Goal: Task Accomplishment & Management: Manage account settings

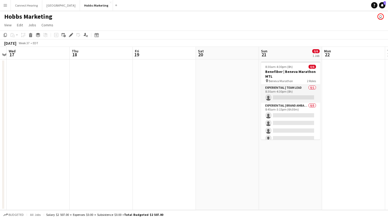
scroll to position [0, 165]
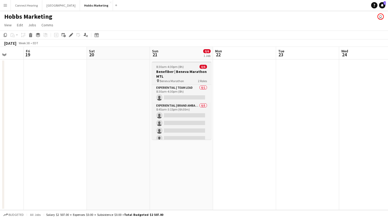
click at [188, 68] on div "8:30am-4:30pm (8h) 0/6" at bounding box center [181, 67] width 59 height 4
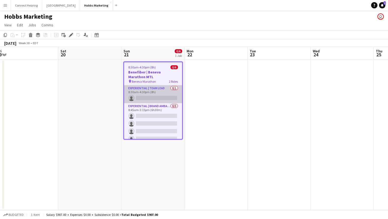
scroll to position [0, 257]
click at [155, 96] on app-card-role "Experiential | Team Lead 0/1 8:30am-4:30pm (8h) single-neutral-actions" at bounding box center [153, 94] width 58 height 18
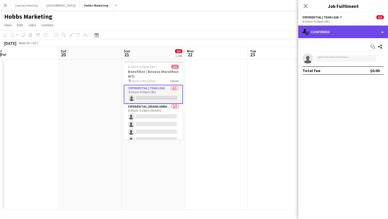
click at [350, 33] on div "single-neutral-actions-check-2 Confirmed" at bounding box center [343, 32] width 90 height 13
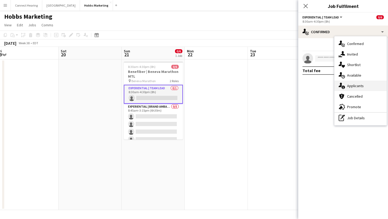
click at [354, 85] on span "Applicants" at bounding box center [355, 86] width 17 height 5
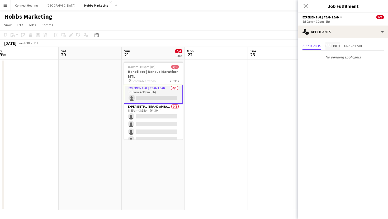
click at [337, 48] on span "Declined" at bounding box center [332, 46] width 15 height 8
click at [356, 47] on span "Unavailable" at bounding box center [354, 46] width 20 height 4
click at [313, 45] on span "Applicants" at bounding box center [311, 46] width 19 height 4
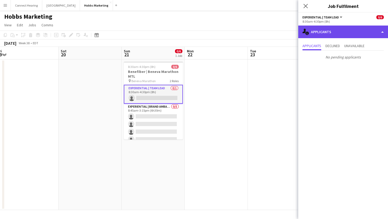
click at [369, 32] on div "single-neutral-actions-information Applicants" at bounding box center [343, 32] width 90 height 13
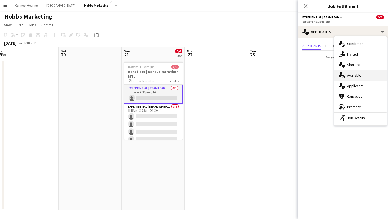
click at [363, 73] on div "single-neutral-actions-upload Available" at bounding box center [360, 75] width 52 height 11
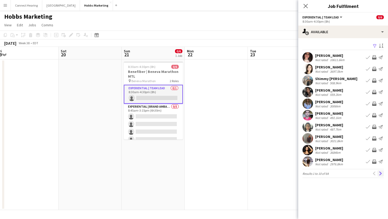
click at [382, 173] on button "Next" at bounding box center [380, 174] width 6 height 6
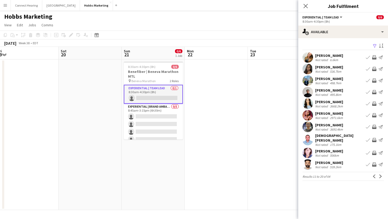
click at [375, 47] on app-icon "Filter" at bounding box center [374, 46] width 4 height 5
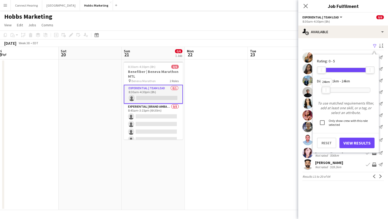
drag, startPoint x: 370, startPoint y: 91, endPoint x: 326, endPoint y: 92, distance: 44.1
click at [326, 92] on div at bounding box center [326, 90] width 8 height 7
click at [356, 143] on button "View Results" at bounding box center [356, 143] width 35 height 11
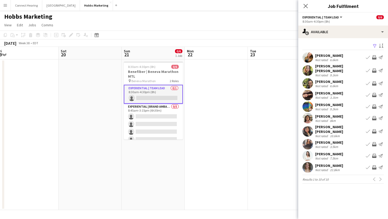
click at [381, 176] on div "Previous Next" at bounding box center [377, 179] width 13 height 6
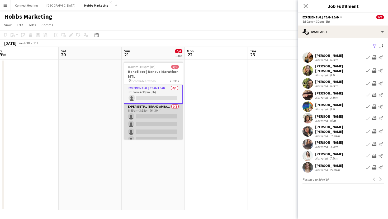
click at [151, 112] on app-card-role "Experiential | Brand Ambassador 0/5 8:45am-3:15pm (6h30m) single-neutral-action…" at bounding box center [153, 128] width 59 height 49
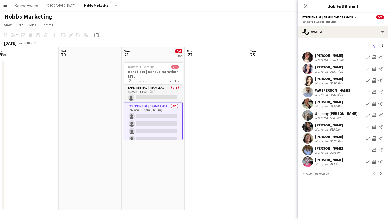
click at [231, 89] on app-date-cell at bounding box center [216, 135] width 63 height 151
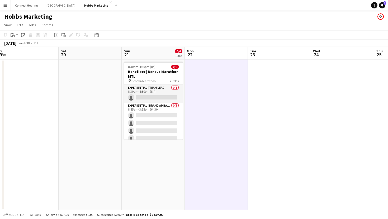
click at [195, 42] on div "[DATE] Week 38 • EDT" at bounding box center [194, 43] width 388 height 7
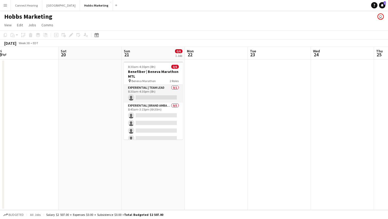
click at [144, 50] on app-board-header-date "Sun 21 0/6 1 Job" at bounding box center [153, 53] width 63 height 13
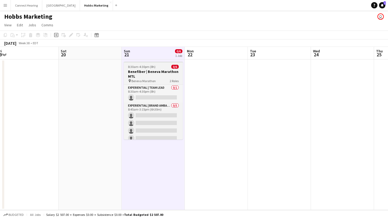
click at [149, 66] on span "8:30am-4:30pm (8h)" at bounding box center [141, 67] width 27 height 4
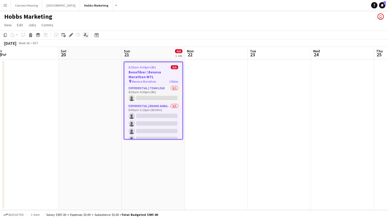
click at [86, 36] on icon "Applicants" at bounding box center [86, 35] width 4 height 4
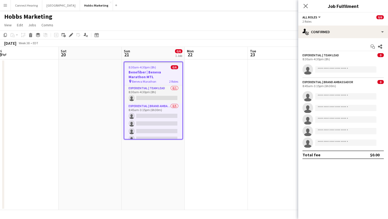
click at [135, 36] on app-toolbar "Copy Paste Paste Command V Paste with crew Command Shift V Paste linked Job [GE…" at bounding box center [194, 35] width 388 height 9
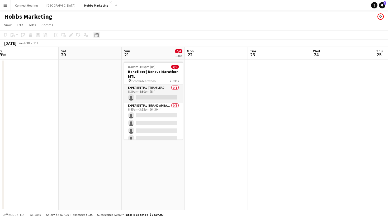
click at [94, 34] on div "Date picker" at bounding box center [96, 35] width 6 height 6
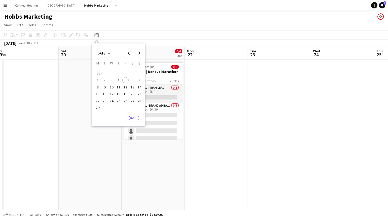
click at [118, 30] on app-page-menu "View Day view expanded Day view collapsed Month view Date picker Jump to [DATE]…" at bounding box center [194, 26] width 388 height 10
